Goal: Task Accomplishment & Management: Manage account settings

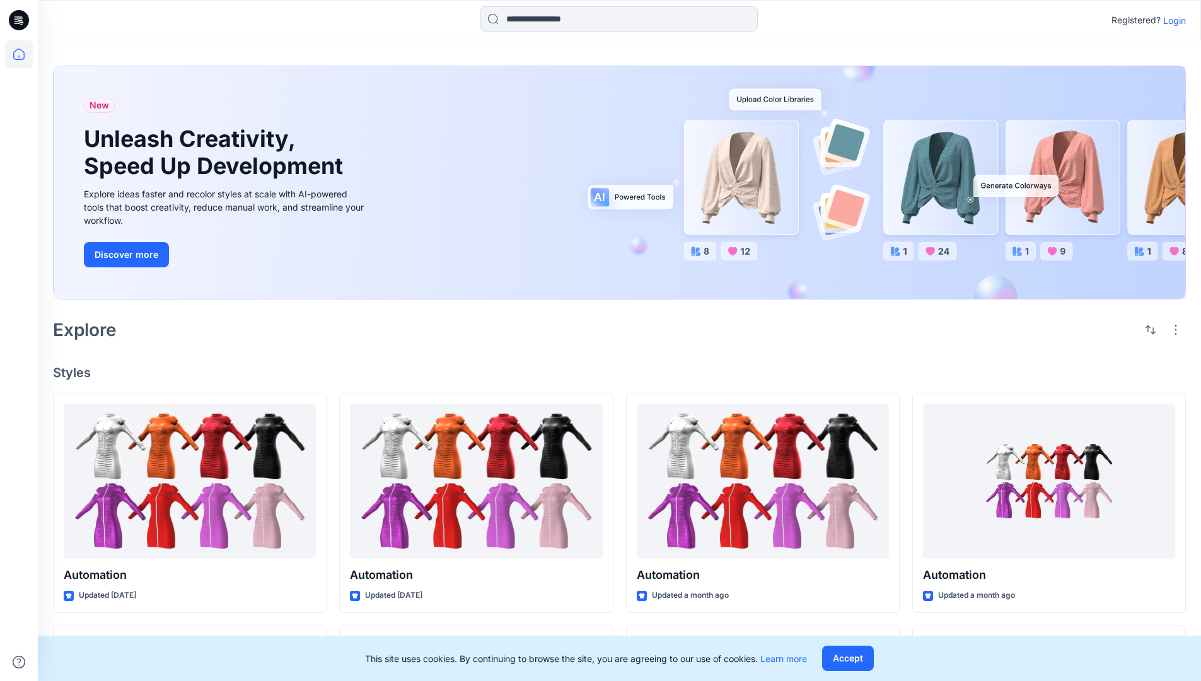
click at [1179, 22] on p "Login" at bounding box center [1175, 20] width 23 height 13
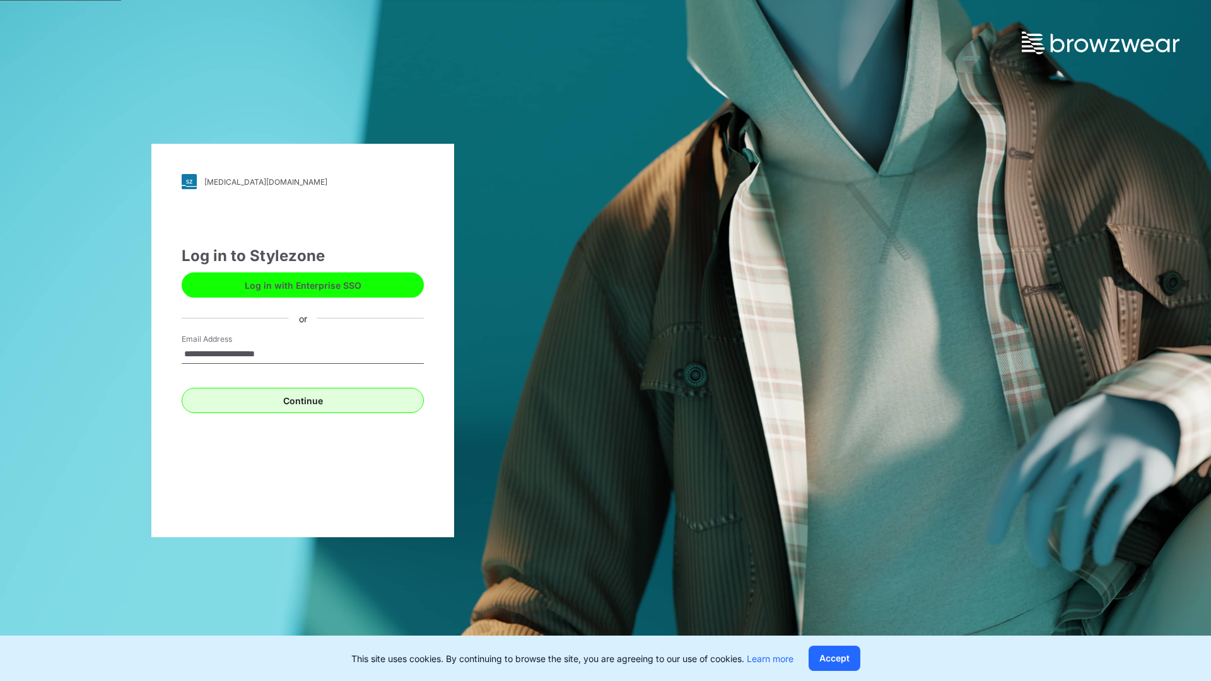
type input "**********"
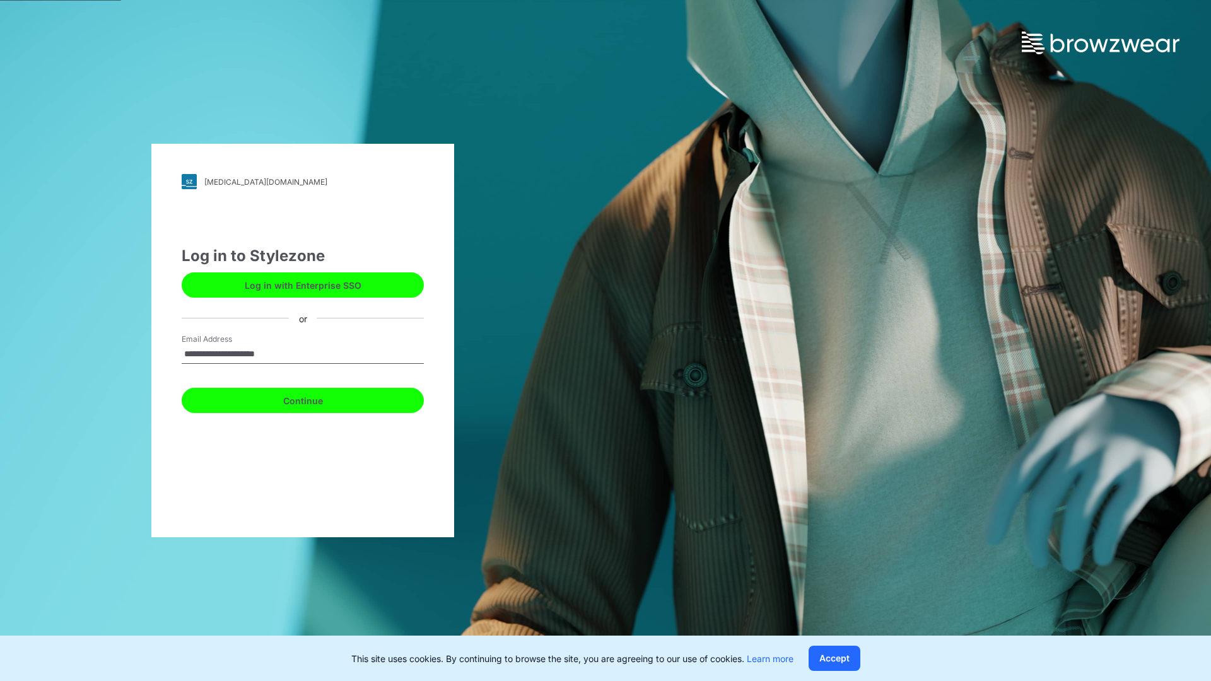
click at [324, 394] on button "Continue" at bounding box center [303, 400] width 242 height 25
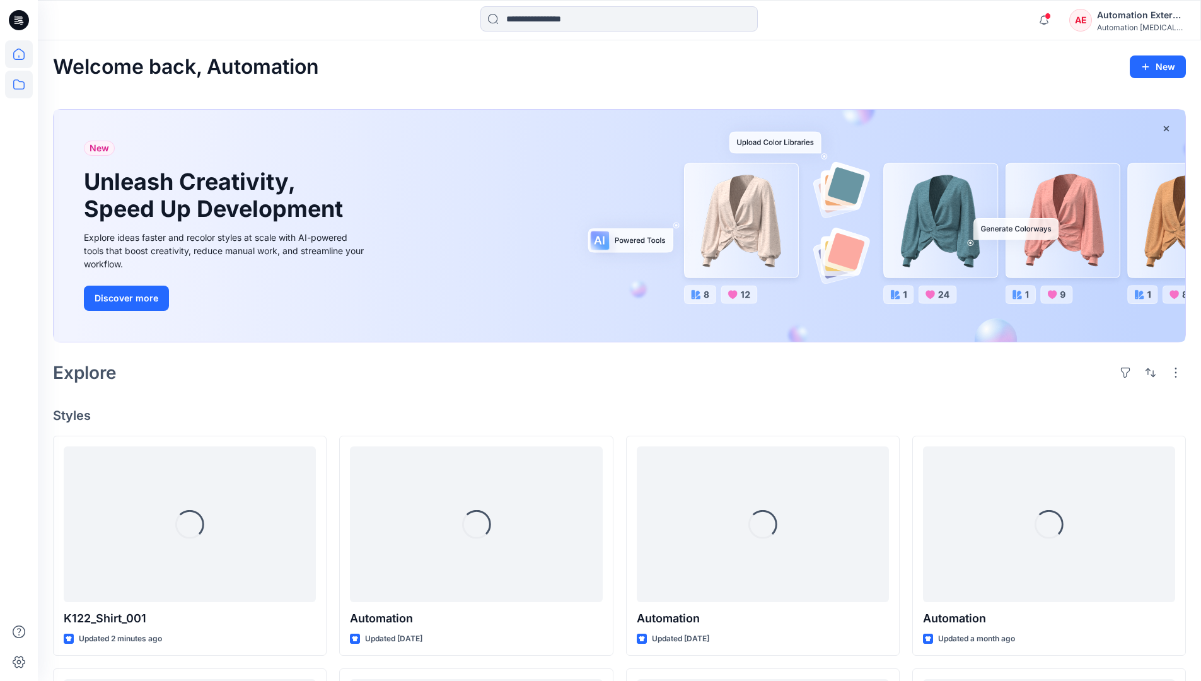
click at [20, 90] on icon at bounding box center [19, 85] width 28 height 28
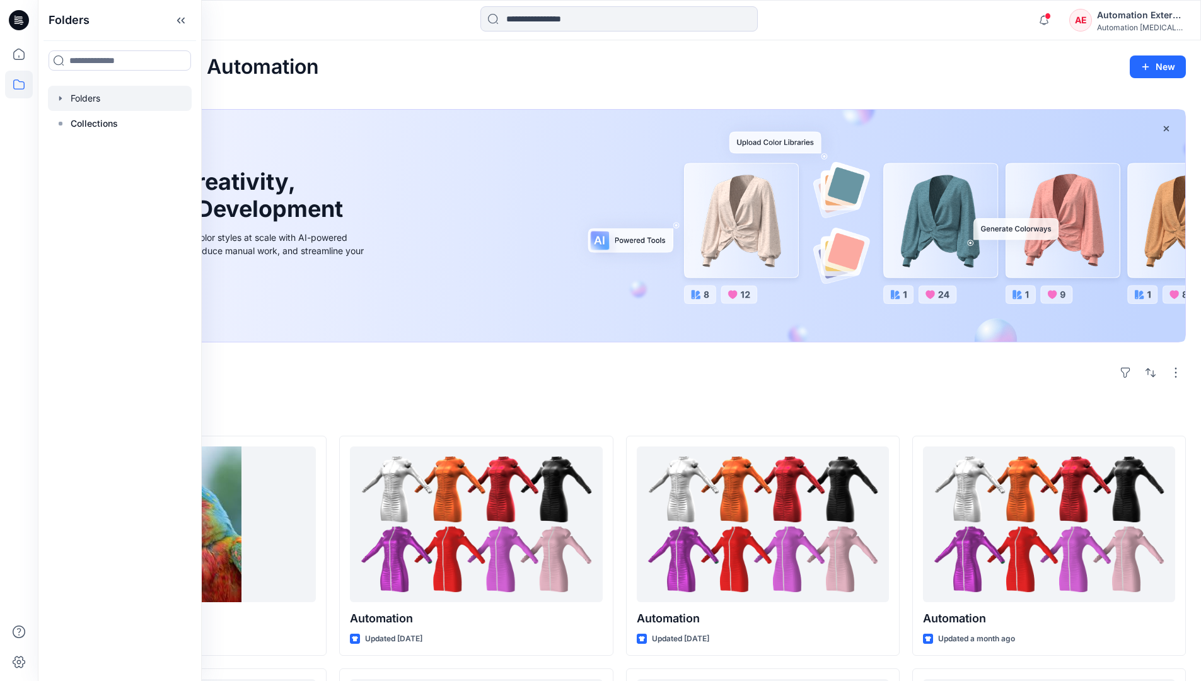
click at [95, 91] on div at bounding box center [120, 98] width 144 height 25
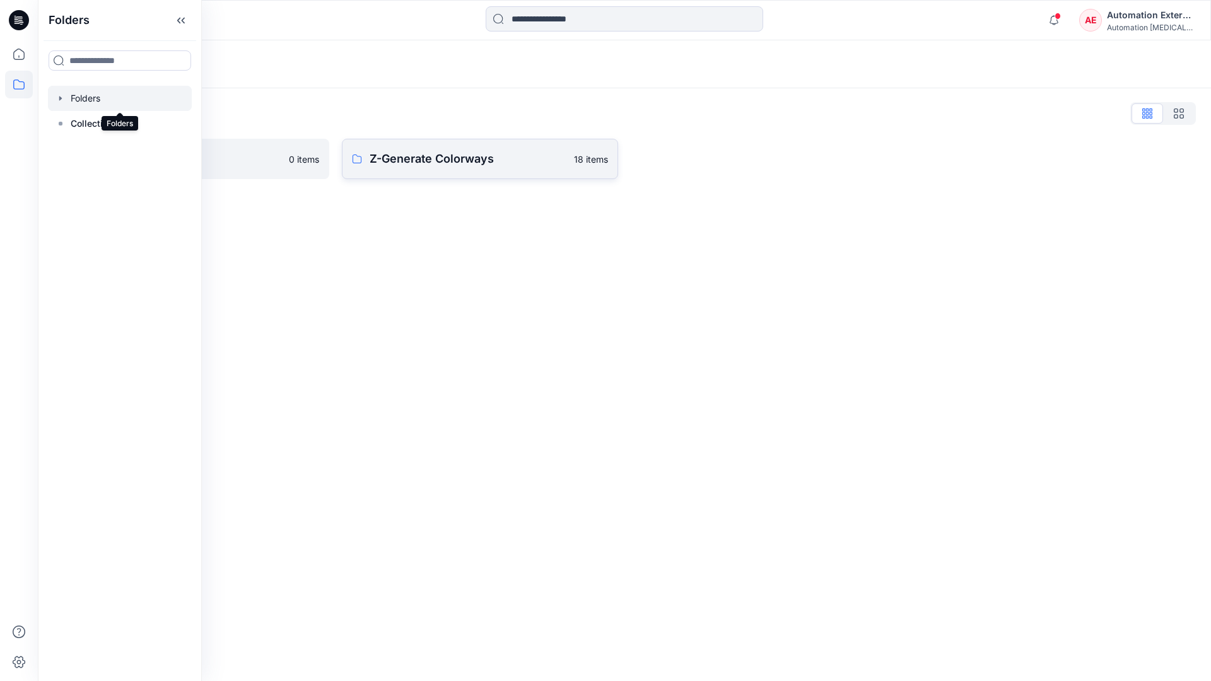
click at [445, 161] on p "Z-Generate Colorways" at bounding box center [468, 159] width 197 height 18
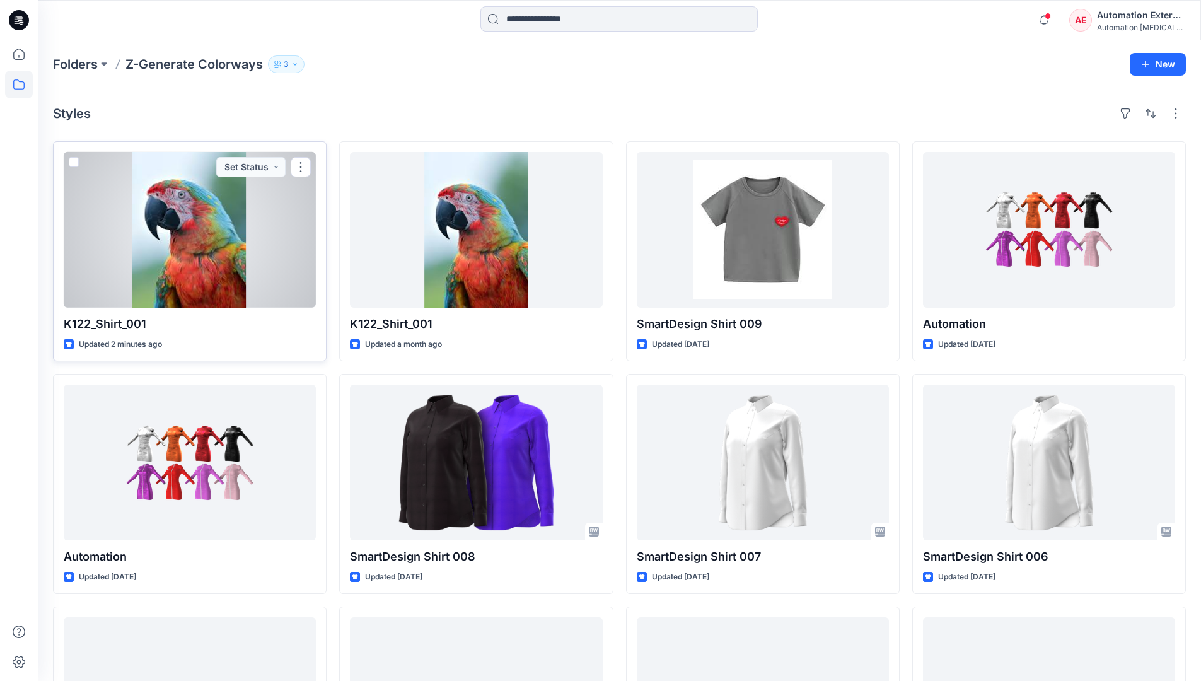
click at [78, 165] on span at bounding box center [74, 162] width 10 height 10
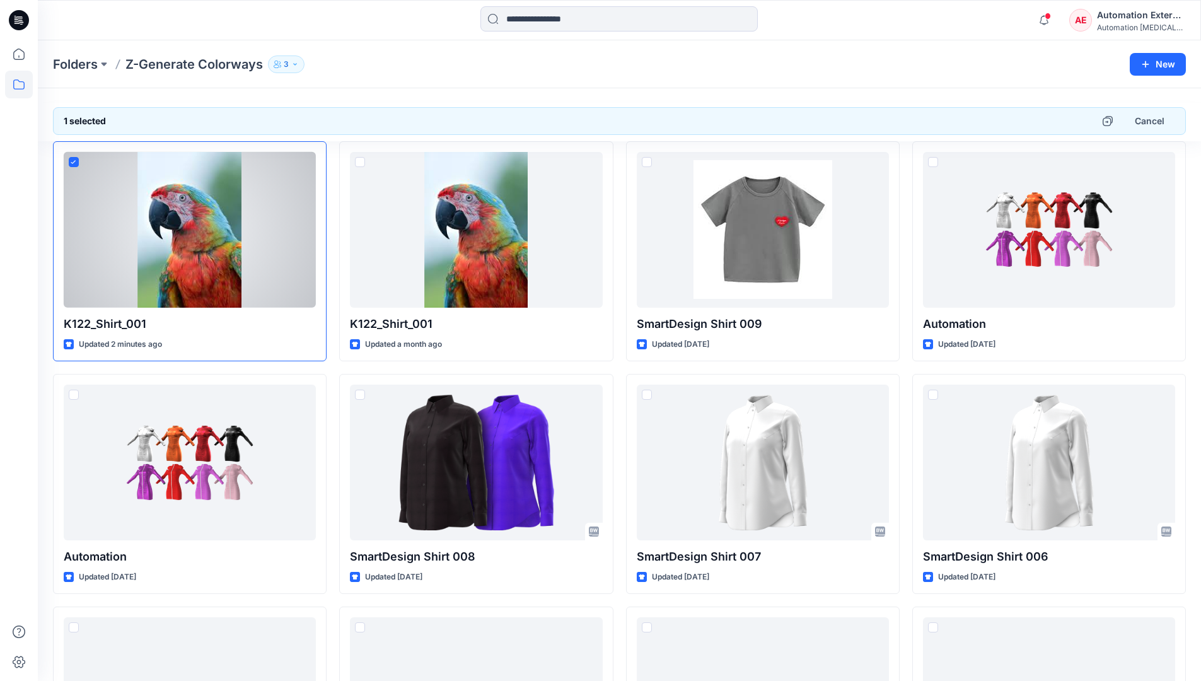
click at [1143, 15] on div "Automation External" at bounding box center [1141, 15] width 88 height 15
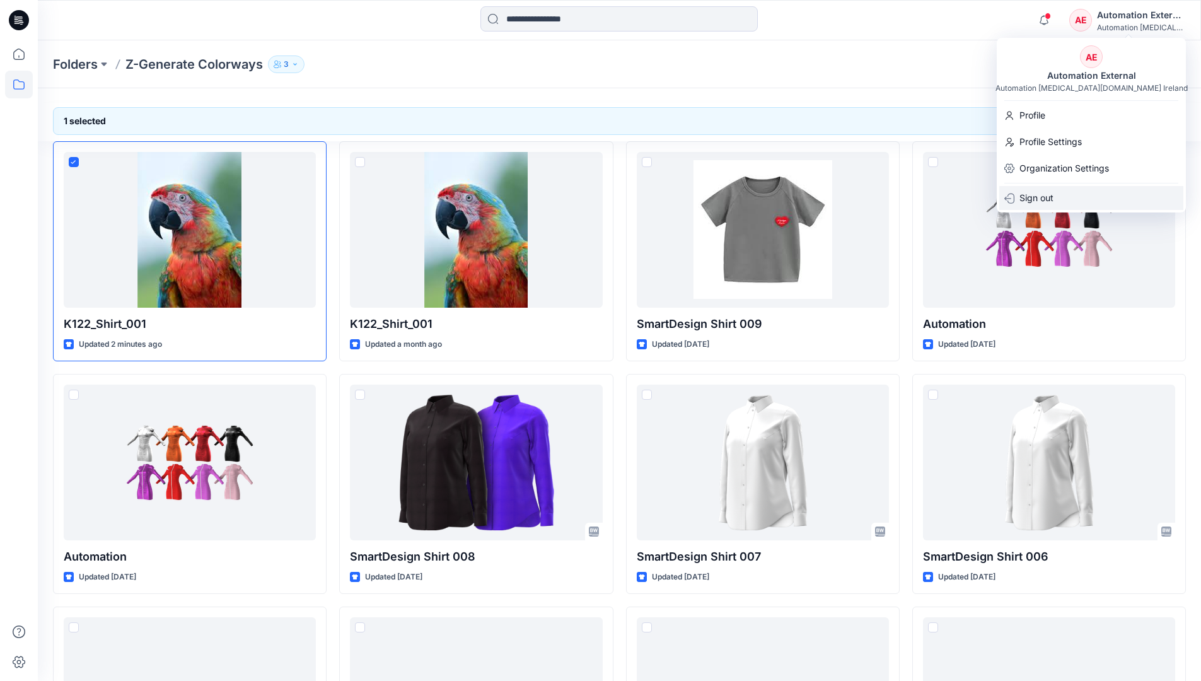
click at [1067, 194] on div "Sign out" at bounding box center [1092, 198] width 184 height 24
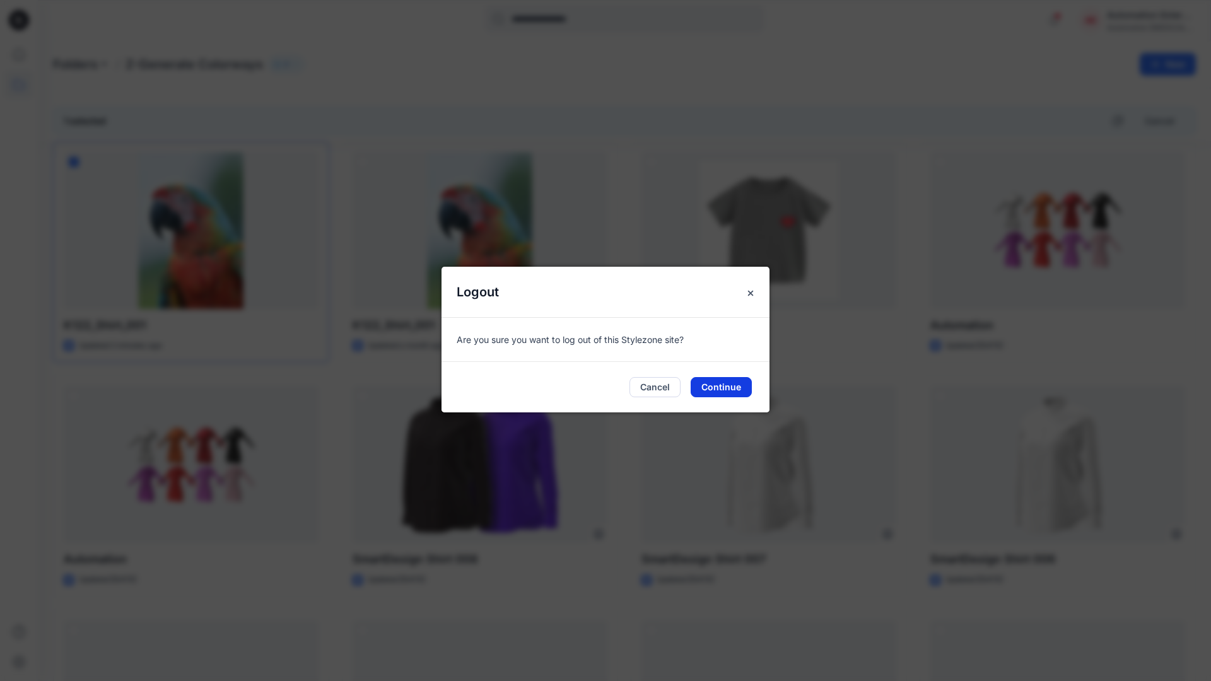
click at [742, 387] on button "Continue" at bounding box center [721, 387] width 61 height 20
